Goal: Transaction & Acquisition: Purchase product/service

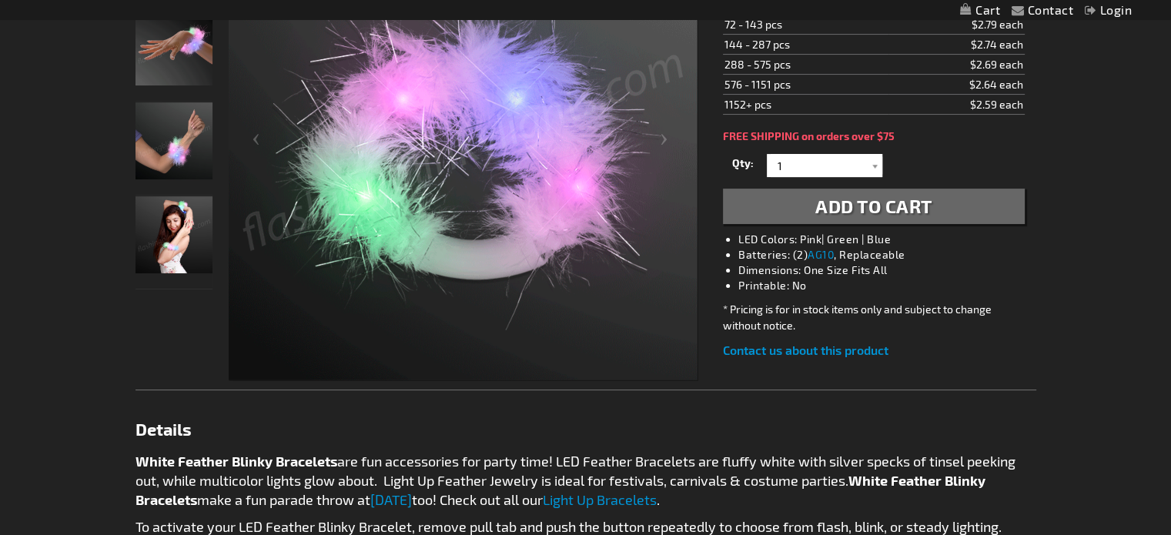
scroll to position [329, 0]
click at [181, 141] on img "Hand model displaying White Feather Blinky Bracelet" at bounding box center [174, 141] width 77 height 77
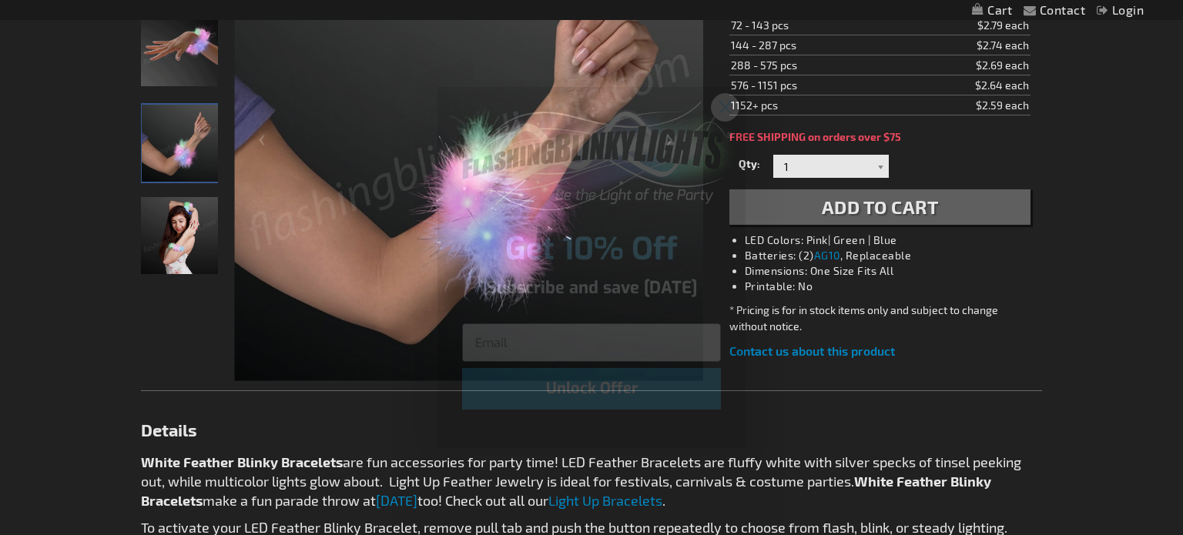
click at [728, 105] on icon "Close dialog" at bounding box center [725, 107] width 11 height 11
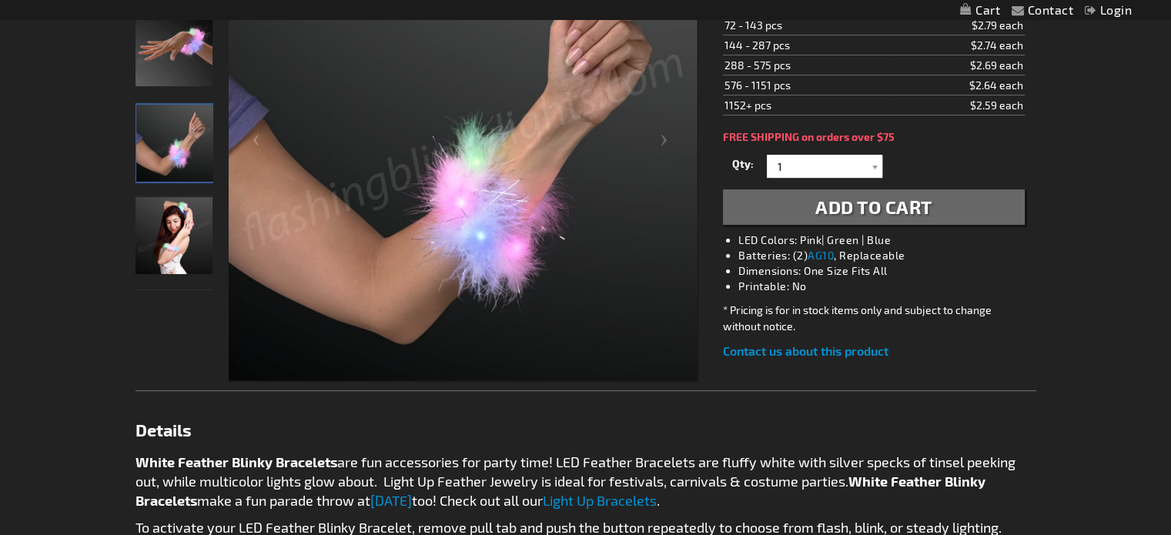
click at [167, 243] on img "Girl wearing White Feather Blinky Bracelet" at bounding box center [174, 235] width 77 height 77
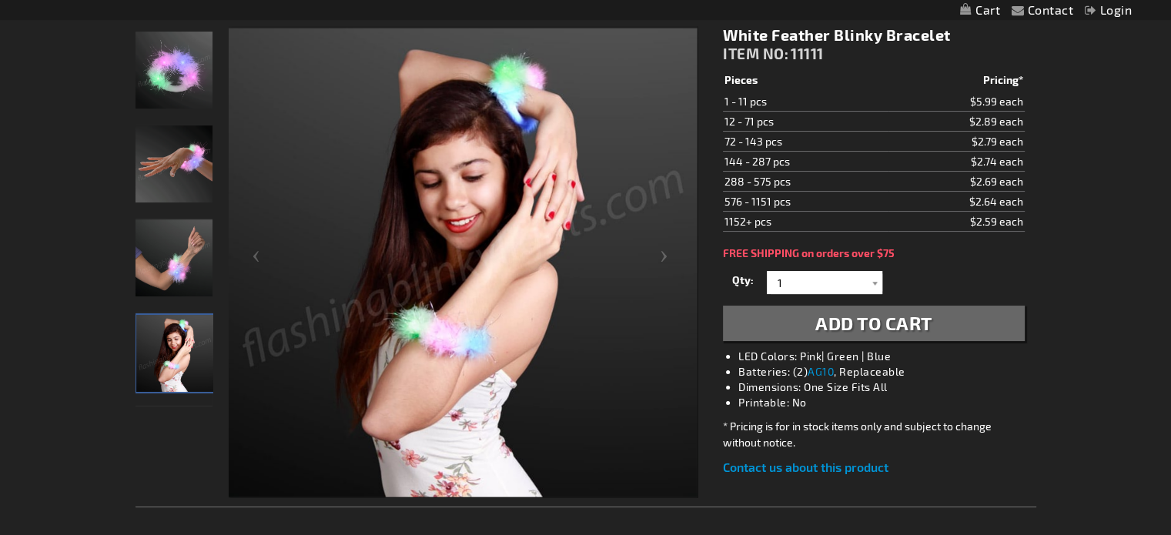
scroll to position [213, 0]
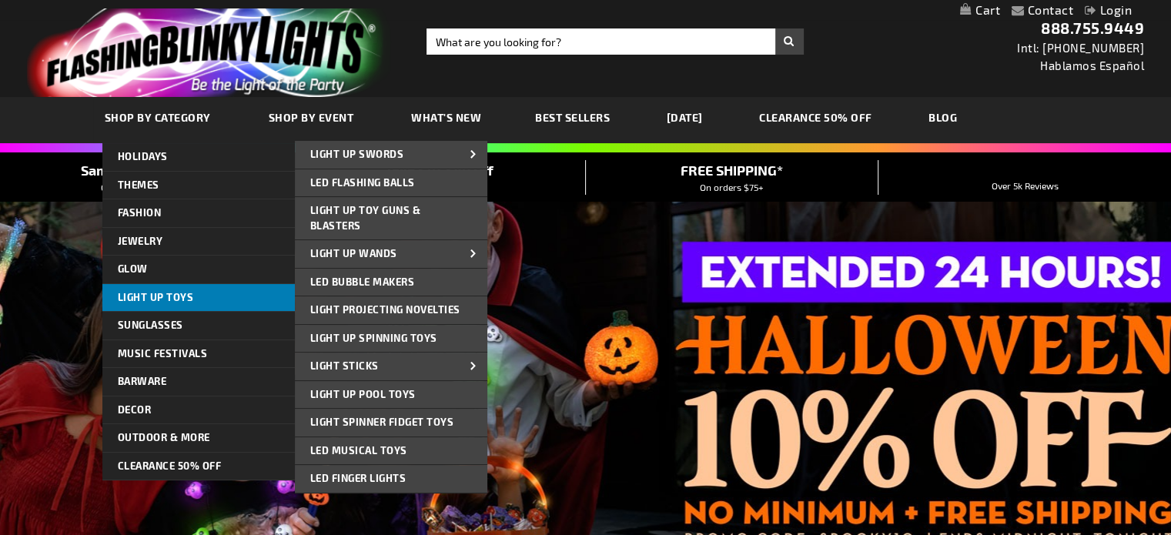
click at [199, 301] on link "Light Up Toys" at bounding box center [198, 298] width 193 height 28
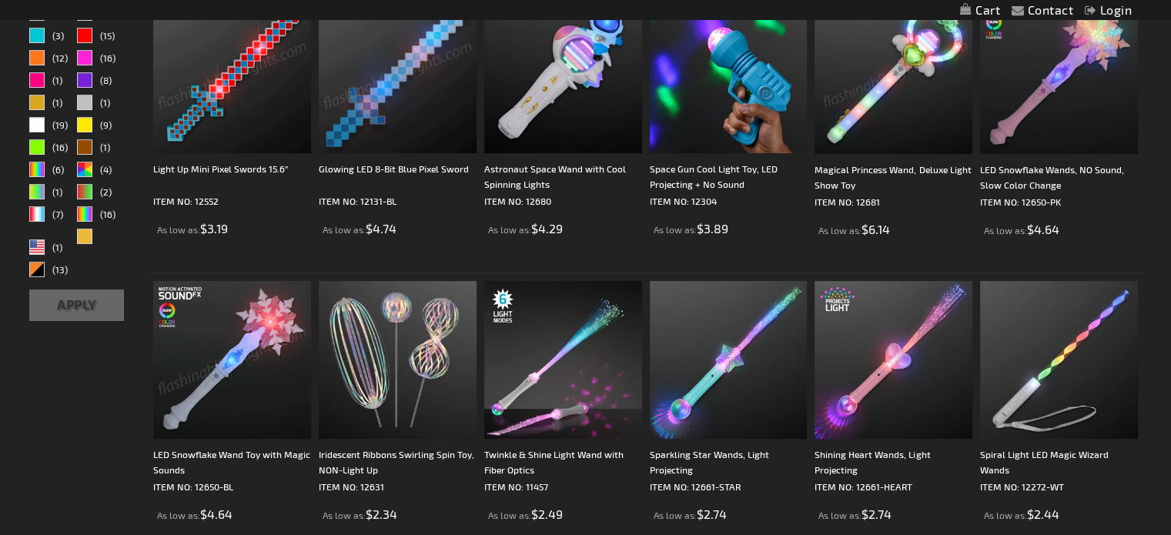
scroll to position [558, 0]
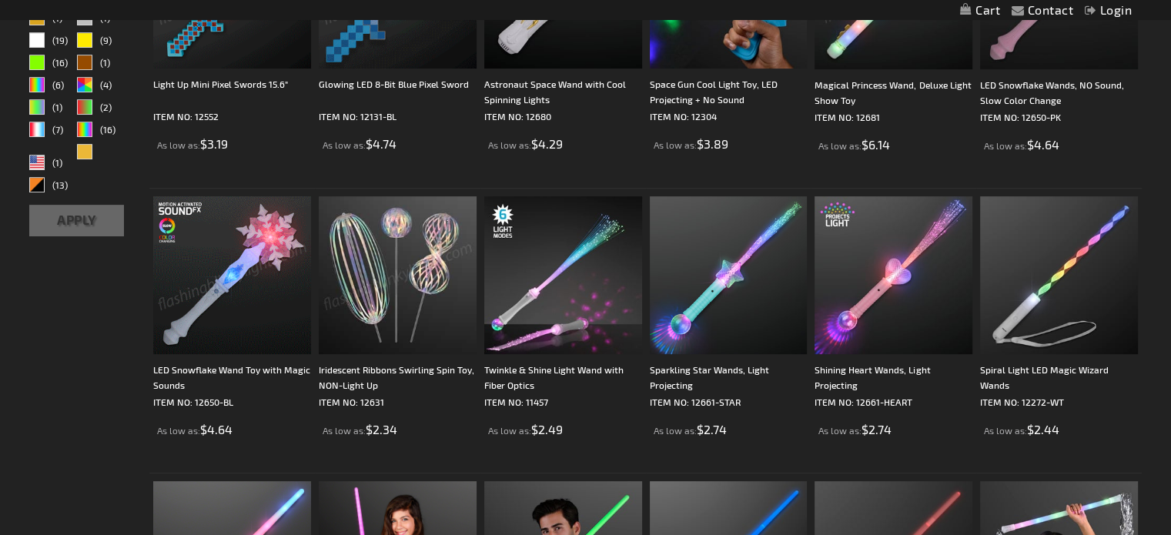
click at [408, 271] on img at bounding box center [398, 275] width 158 height 158
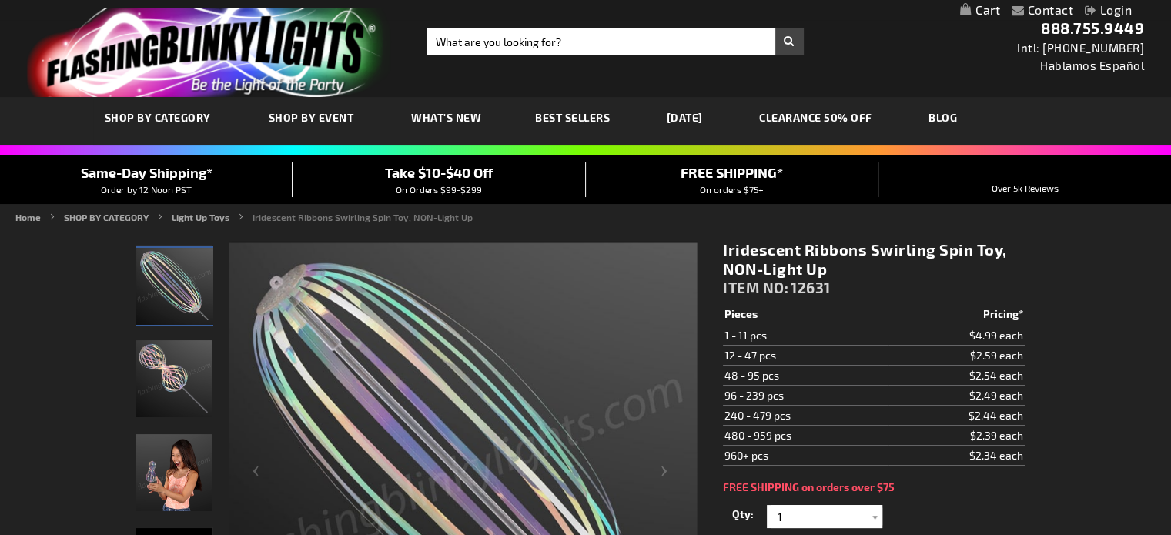
click at [168, 476] on img "Iridescent Ribbons Swirling Spin Toy, NON-Light Up" at bounding box center [174, 472] width 77 height 77
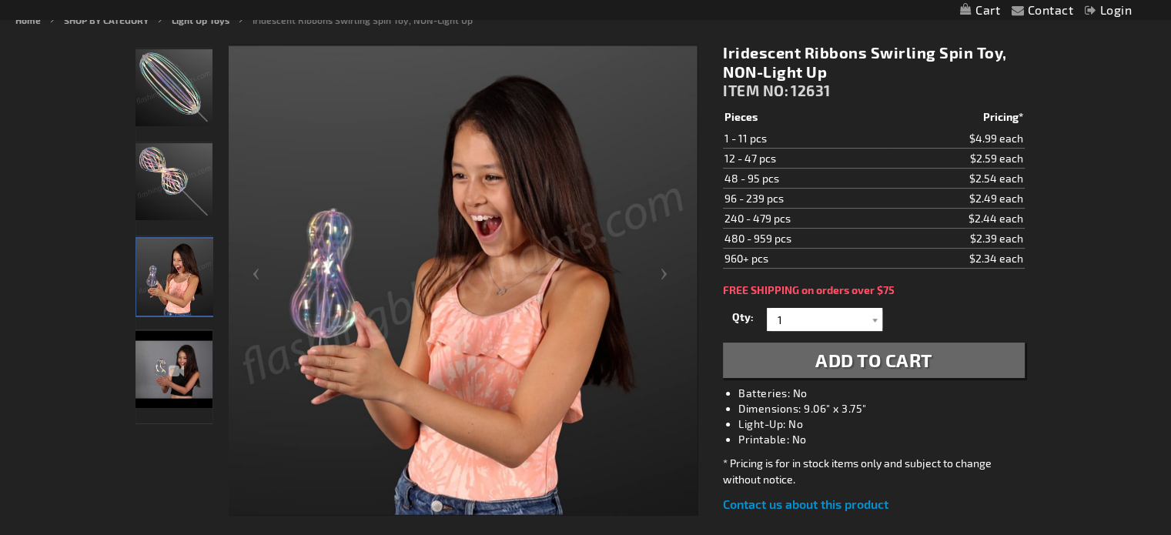
scroll to position [199, 0]
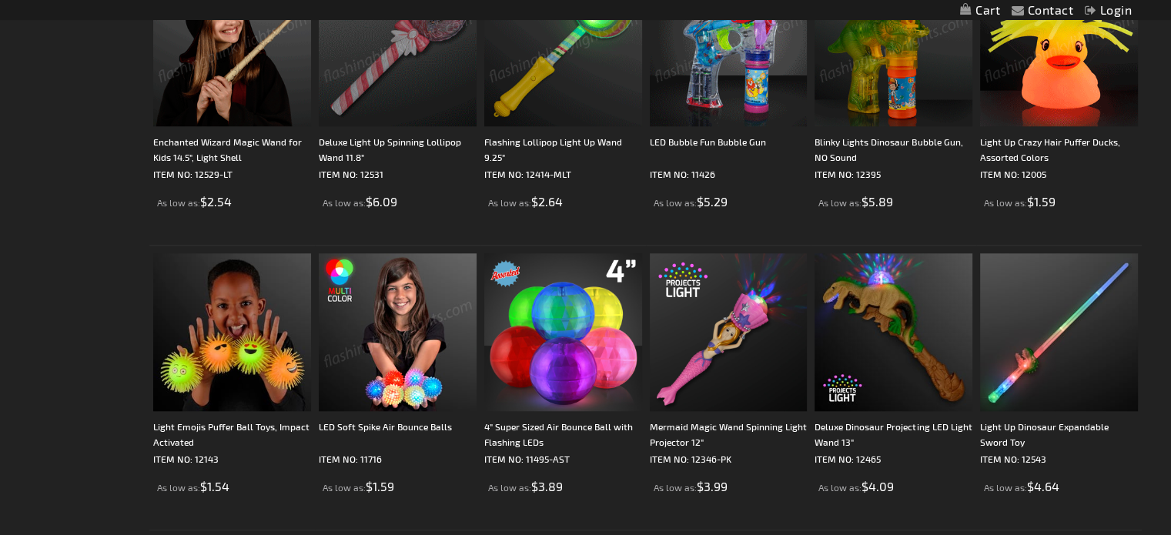
scroll to position [1356, 0]
